Goal: Navigation & Orientation: Find specific page/section

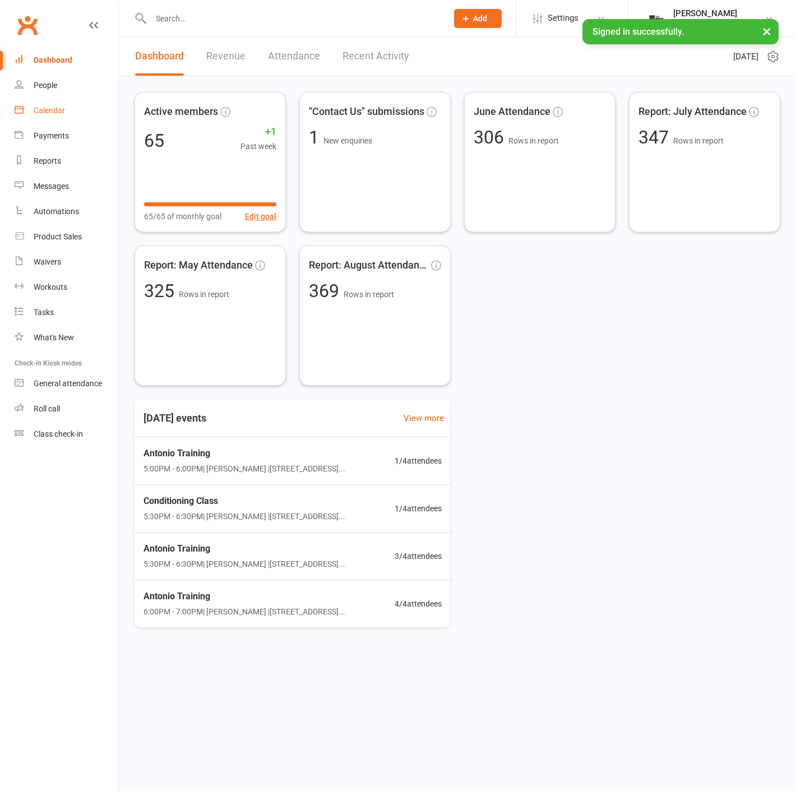
drag, startPoint x: 57, startPoint y: 108, endPoint x: 326, endPoint y: 109, distance: 269.8
click at [57, 109] on div "Calendar" at bounding box center [49, 110] width 31 height 9
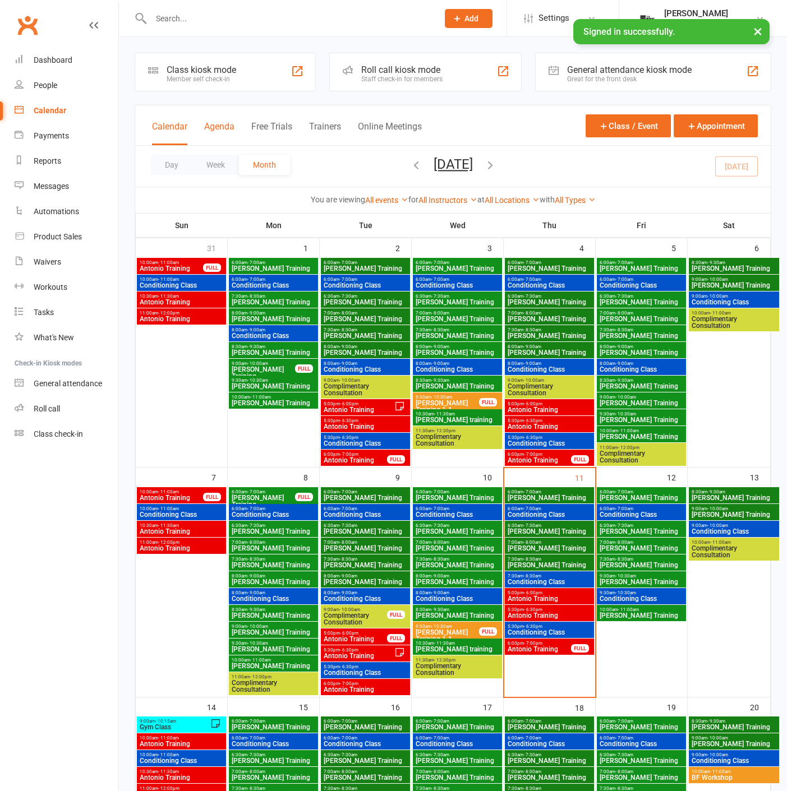
click at [219, 127] on button "Agenda" at bounding box center [219, 133] width 30 height 24
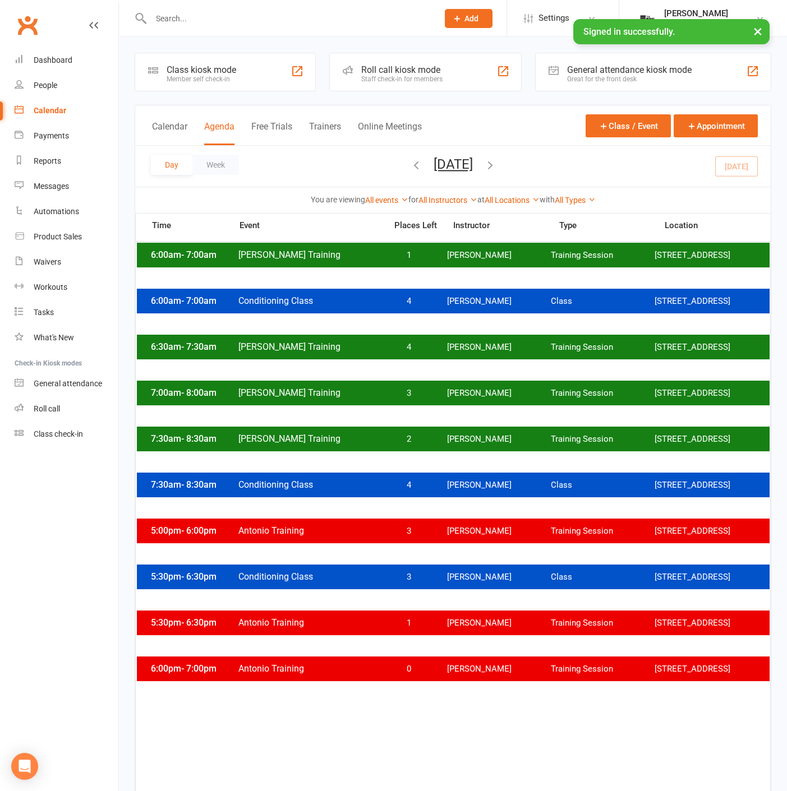
click at [407, 268] on div "6:00am - 7:00am Clayton Training 1 Clayton Moore Training Session 2535 W 237th,…" at bounding box center [453, 255] width 633 height 25
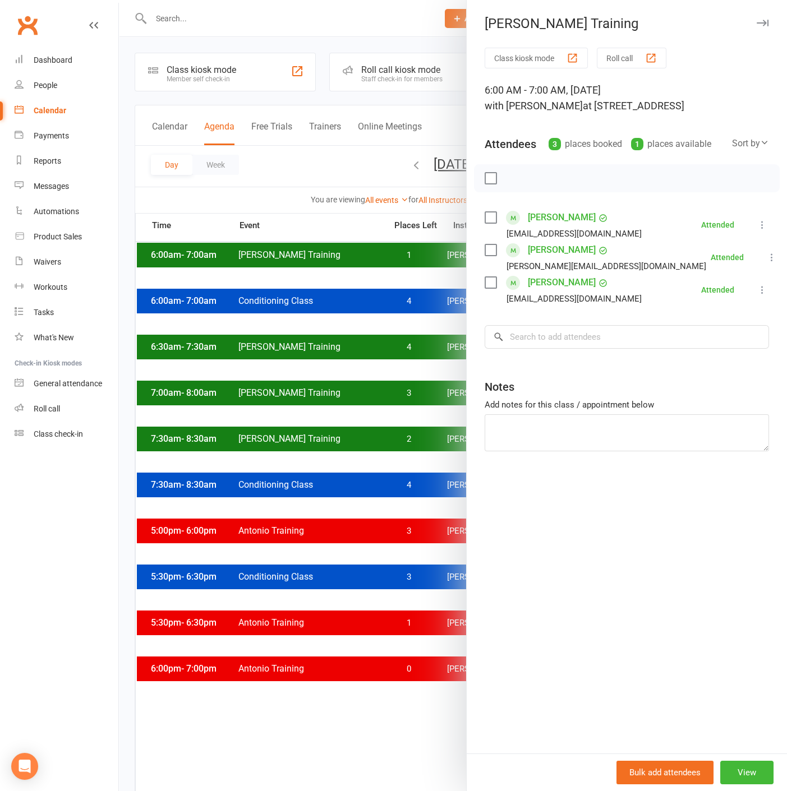
click at [339, 257] on div at bounding box center [453, 395] width 668 height 791
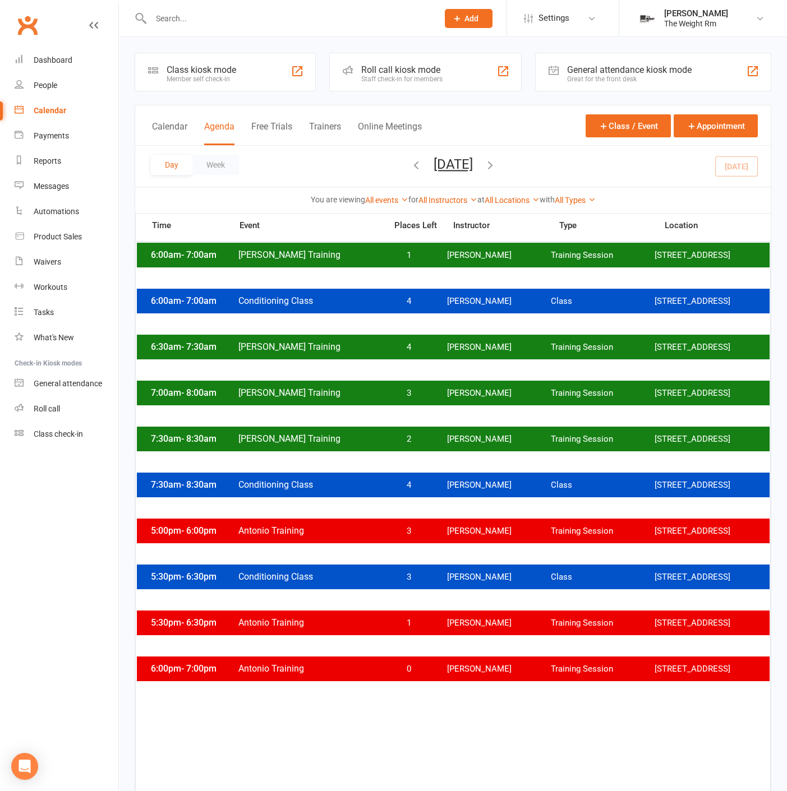
click at [546, 158] on div "Day Week Thursday, Sep 11, 2025 September 2025 Sun Mon Tue Wed Thu Fri Sat 31 0…" at bounding box center [452, 166] width 635 height 41
click at [496, 162] on icon "button" at bounding box center [490, 165] width 12 height 12
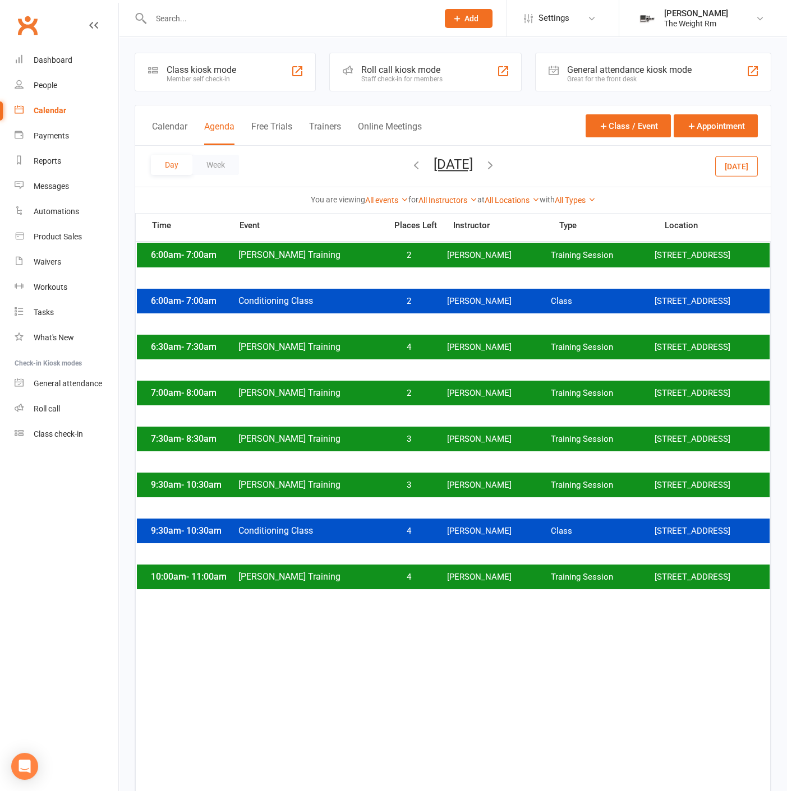
click at [495, 263] on div "6:00am - 7:00am Clayton Training 2 Clayton Moore Training Session 2535 W 237th,…" at bounding box center [453, 255] width 633 height 25
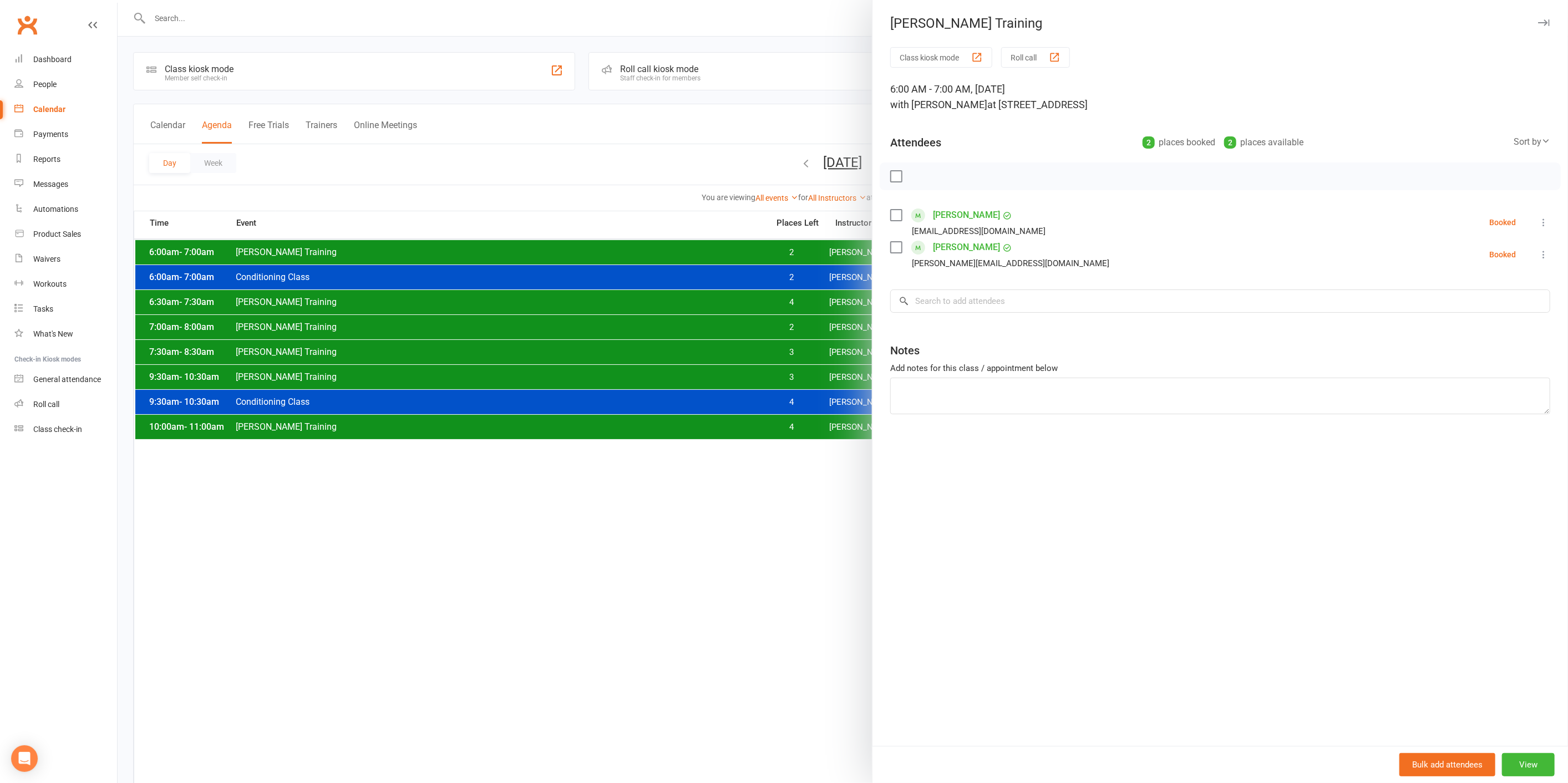
click at [787, 20] on icon "button" at bounding box center [1543, 23] width 12 height 7
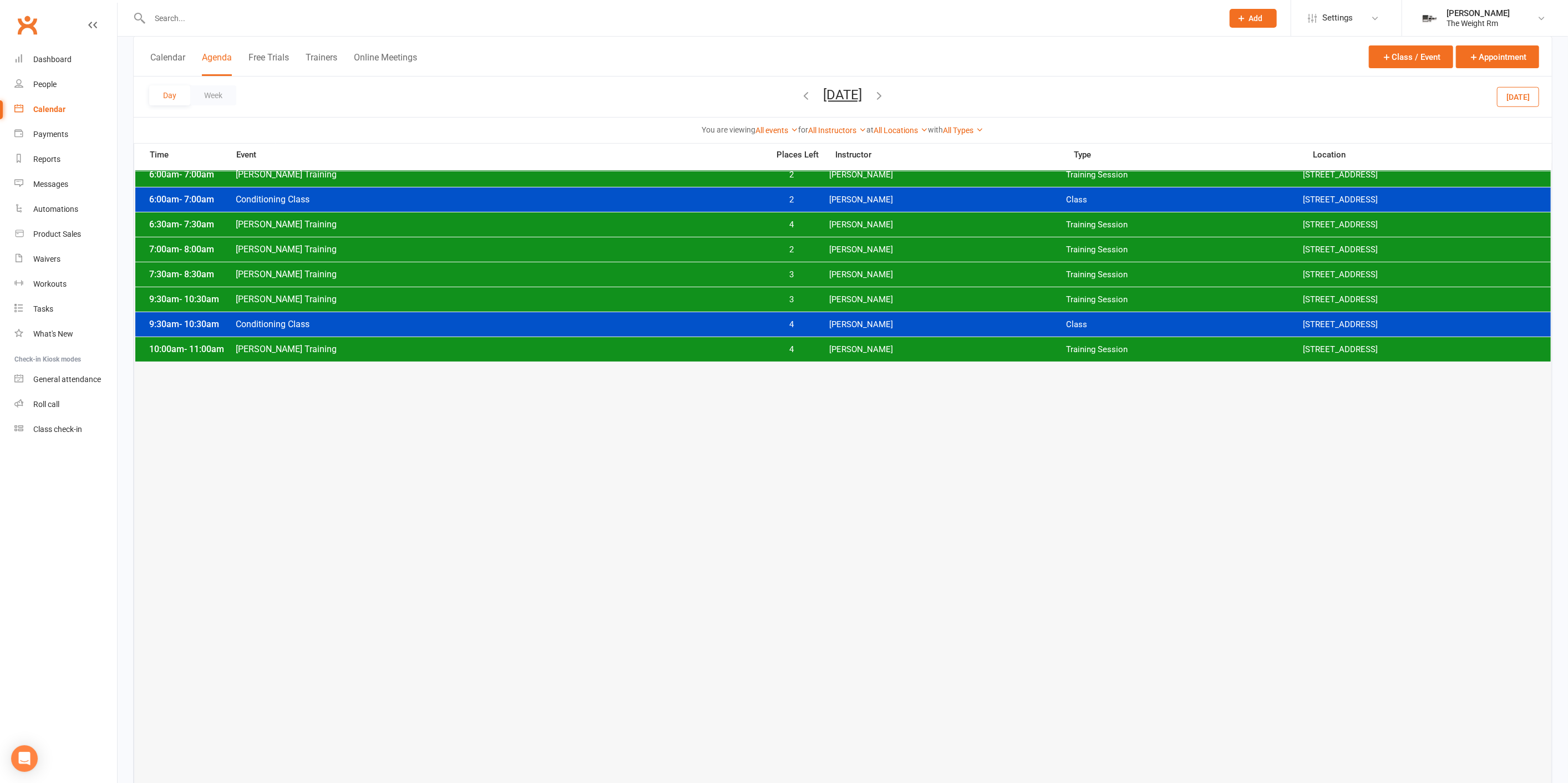
scroll to position [124, 0]
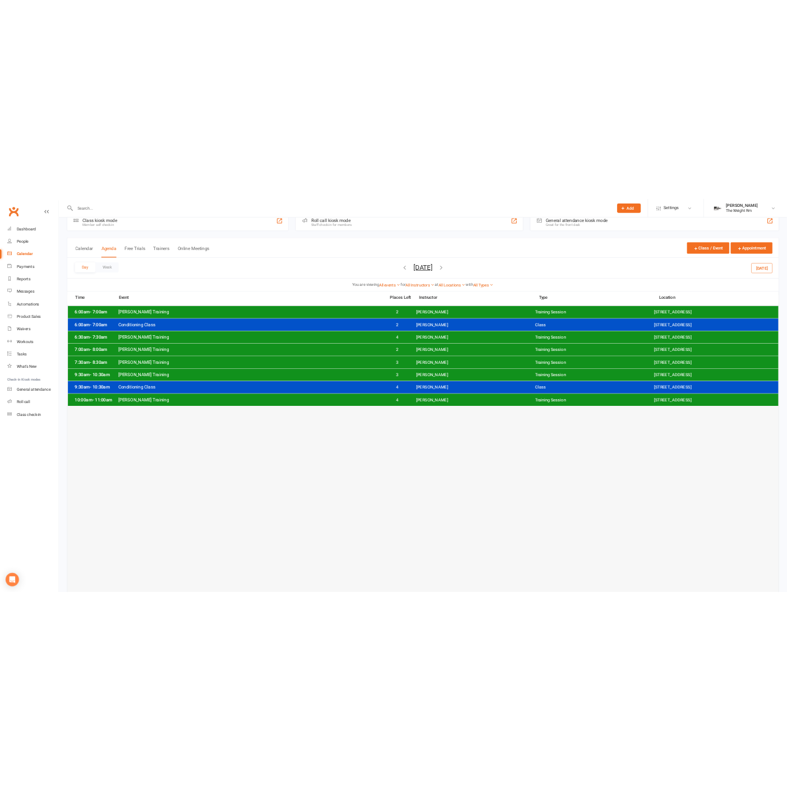
scroll to position [0, 0]
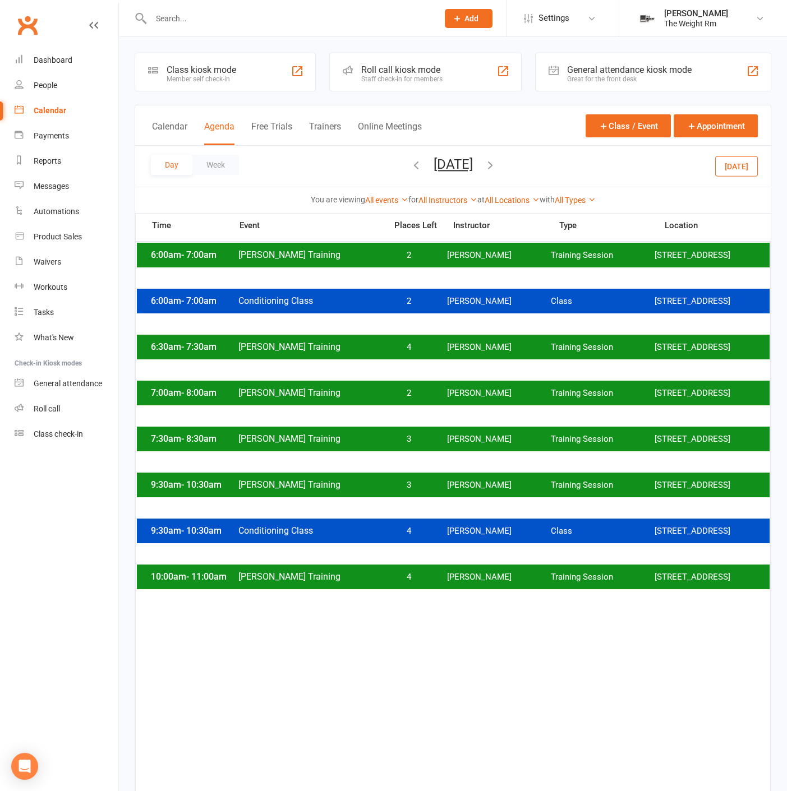
click at [736, 177] on div "Day Week Friday, Sep 12, 2025 September 2025 Sun Mon Tue Wed Thu Fri Sat 31 01 …" at bounding box center [452, 166] width 635 height 41
click at [736, 170] on button "Today" at bounding box center [736, 166] width 43 height 20
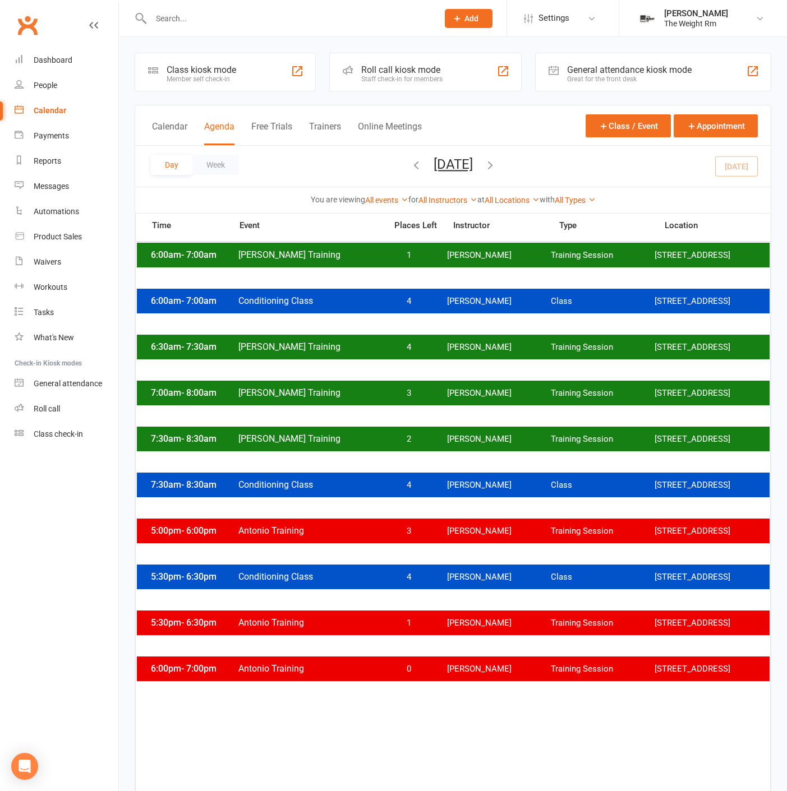
click at [500, 632] on div "5:30pm - 6:30pm Antonio Training 1 Antonio Reyes Training Session 2535 W 237th,…" at bounding box center [453, 623] width 633 height 25
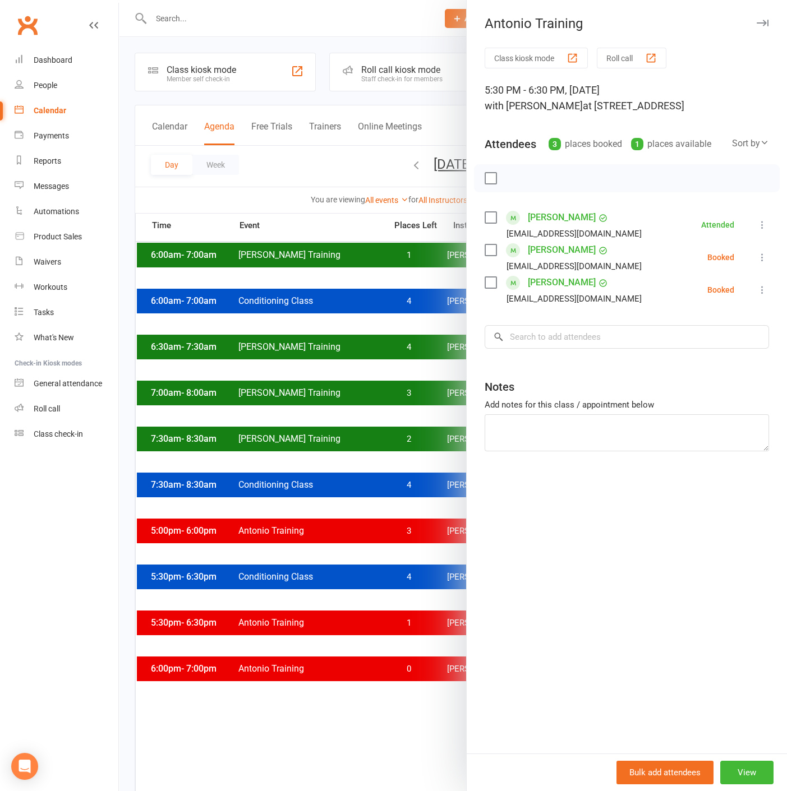
click at [460, 634] on div at bounding box center [453, 395] width 668 height 791
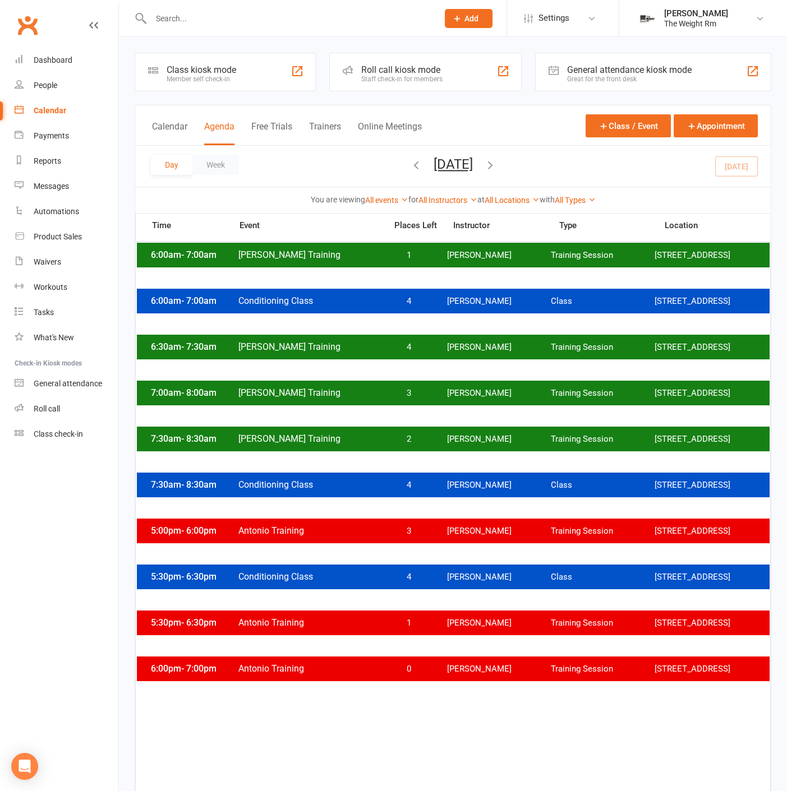
click at [459, 676] on div "6:00pm - 7:00pm Antonio Training 0 Antonio Reyes Training Session 2535 W 237th,…" at bounding box center [453, 669] width 633 height 25
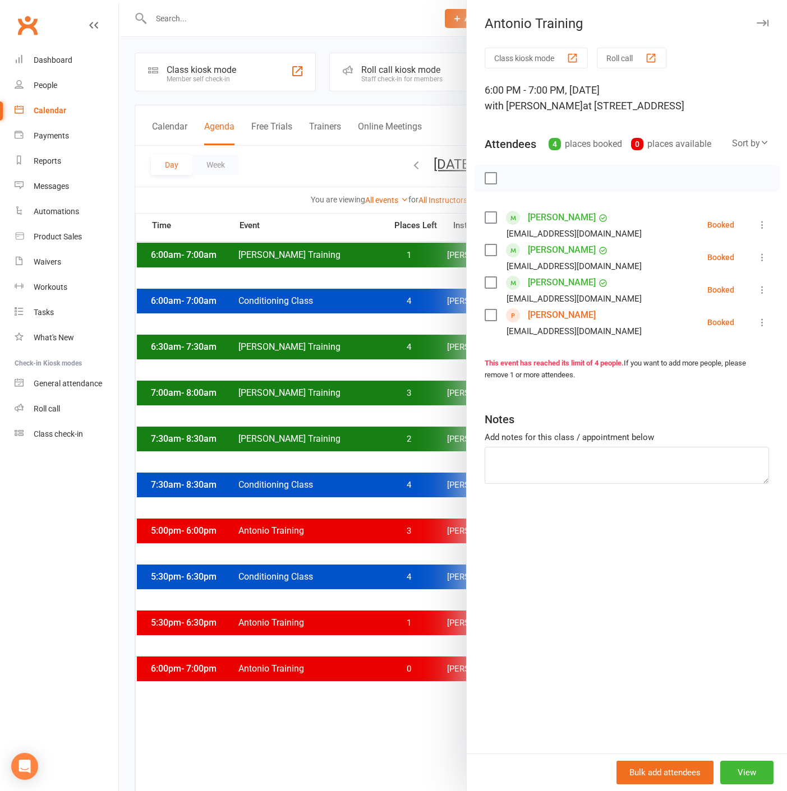
click at [386, 305] on div at bounding box center [453, 395] width 668 height 791
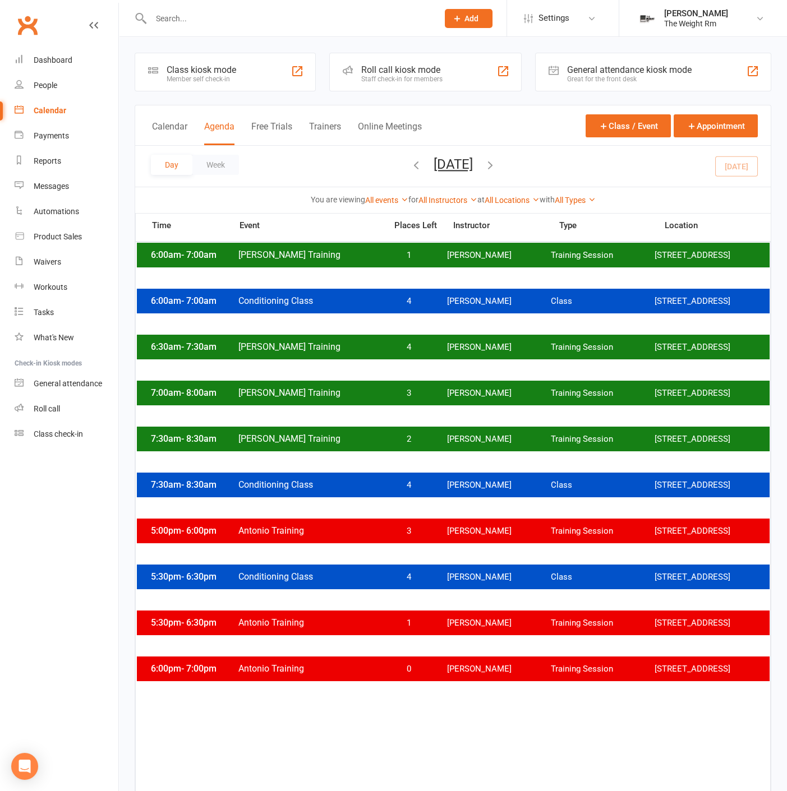
click at [496, 166] on icon "button" at bounding box center [490, 165] width 12 height 12
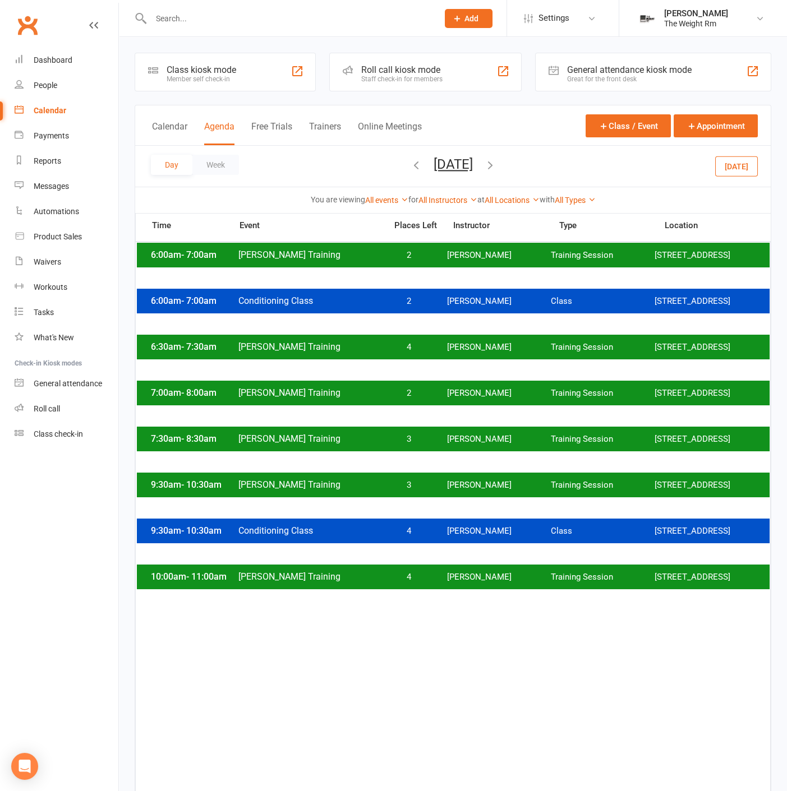
click at [533, 261] on span "[PERSON_NAME]" at bounding box center [499, 255] width 104 height 11
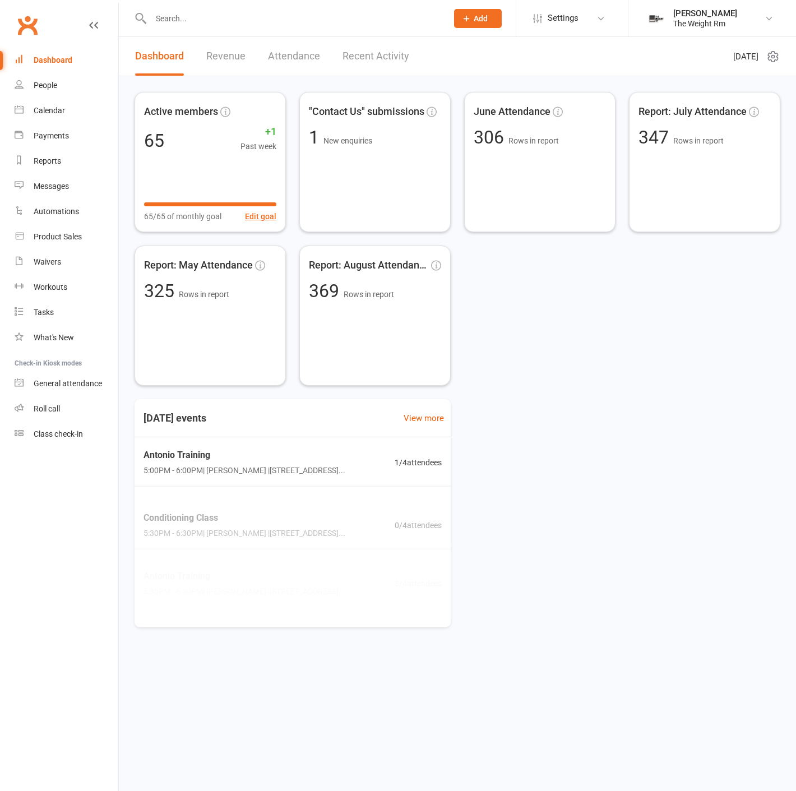
click at [325, 24] on input "text" at bounding box center [294, 19] width 292 height 16
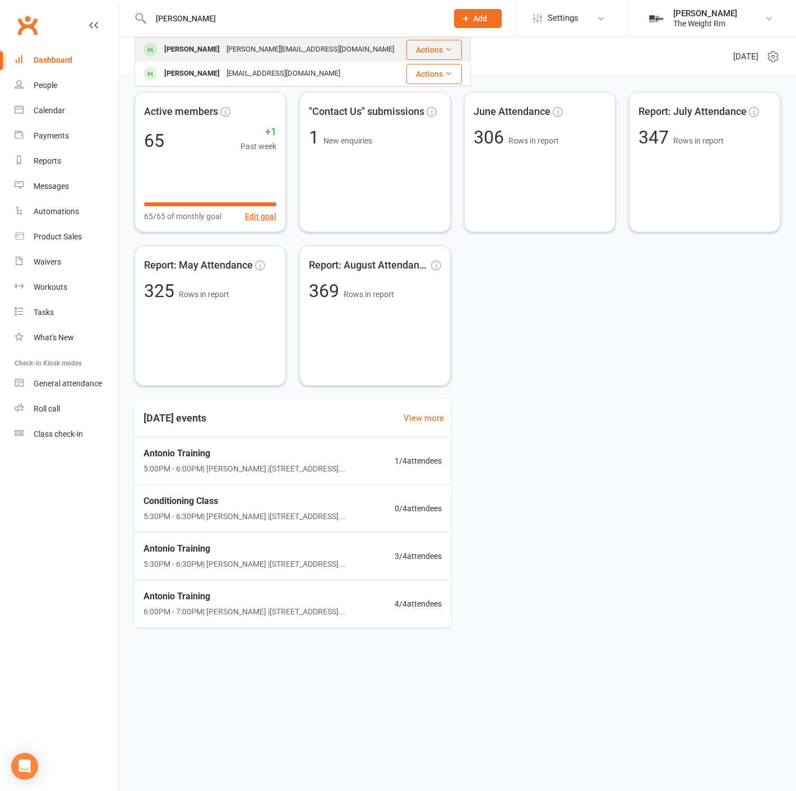
type input "[PERSON_NAME]"
click at [318, 47] on div "[PERSON_NAME] [PERSON_NAME][EMAIL_ADDRESS][DOMAIN_NAME]" at bounding box center [270, 49] width 269 height 23
